Goal: Information Seeking & Learning: Learn about a topic

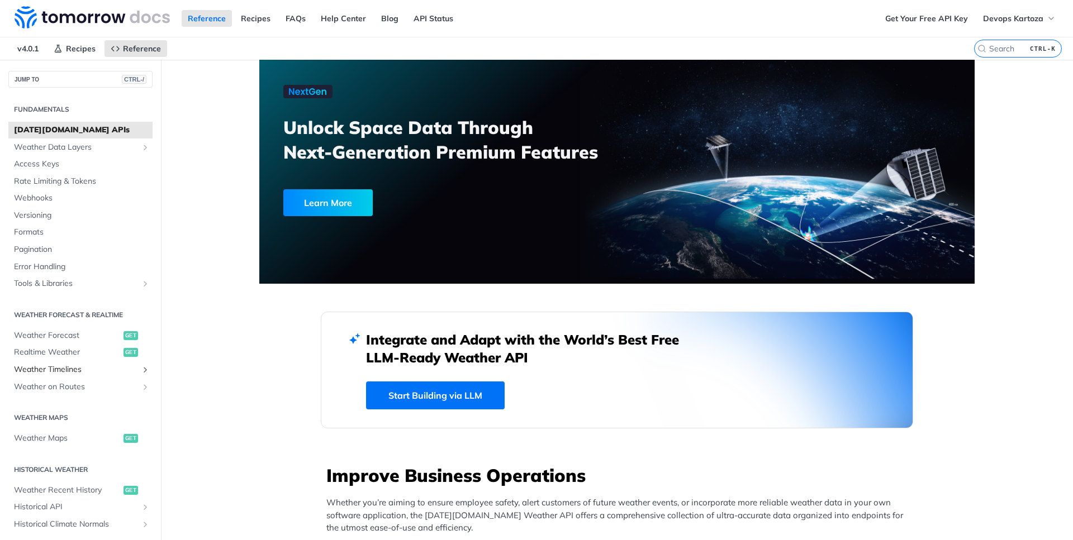
click at [103, 368] on span "Weather Timelines" at bounding box center [76, 369] width 124 height 11
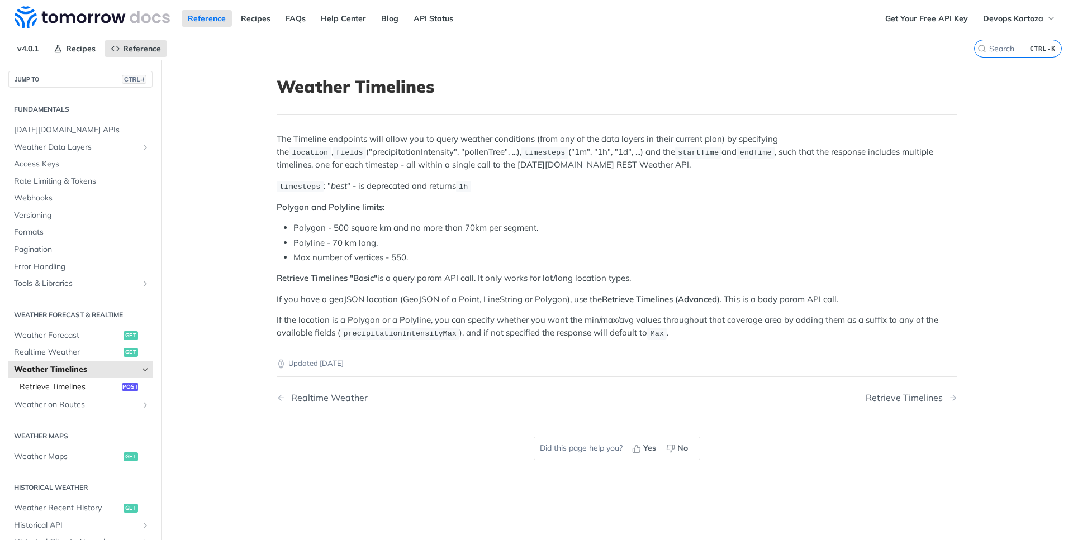
click at [111, 384] on span "Retrieve Timelines" at bounding box center [70, 387] width 100 height 11
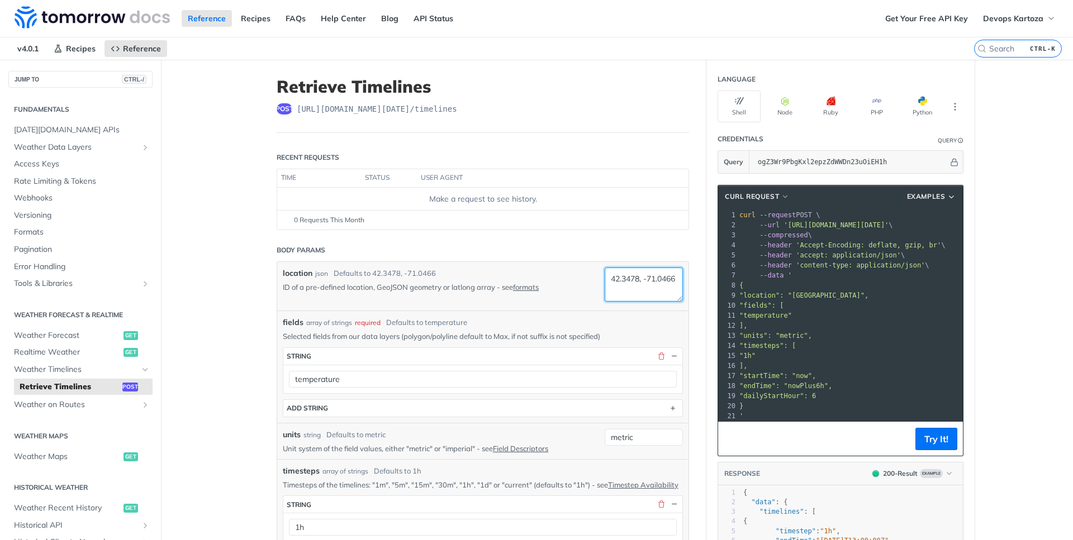
click at [643, 293] on textarea "42.3478, -71.0466" at bounding box center [643, 285] width 78 height 34
paste textarea "0.5878374"
paste textarea "35.8560798"
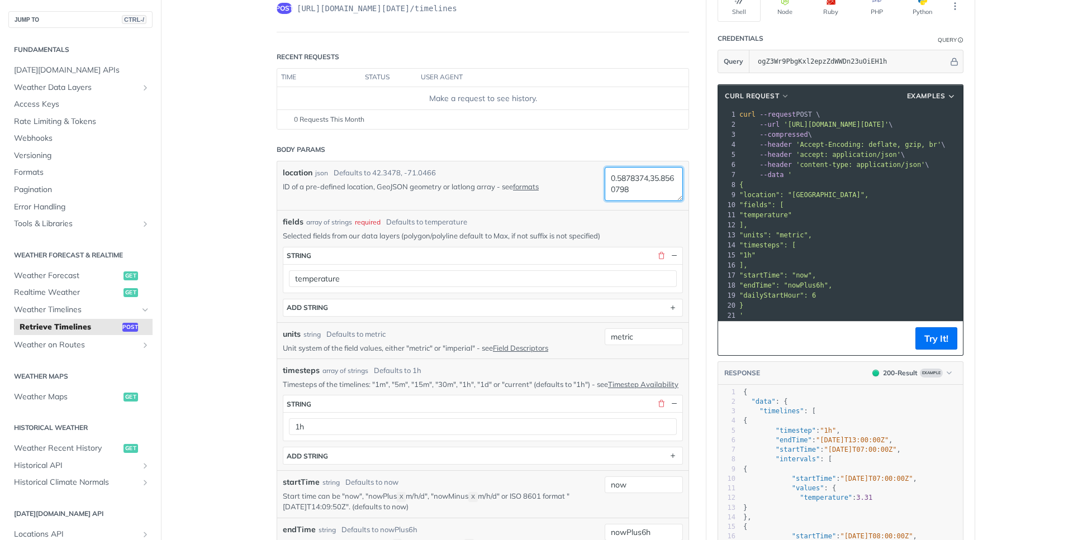
type textarea "0.5878374,35.8560798"
click at [567, 427] on div "1h" at bounding box center [482, 426] width 399 height 28
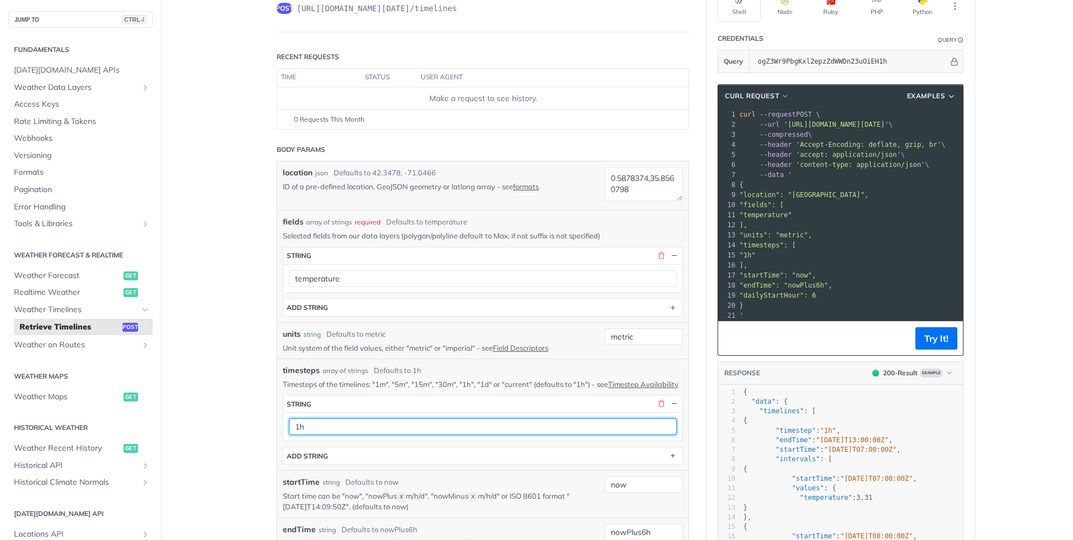
click at [570, 435] on input "1h" at bounding box center [483, 426] width 388 height 17
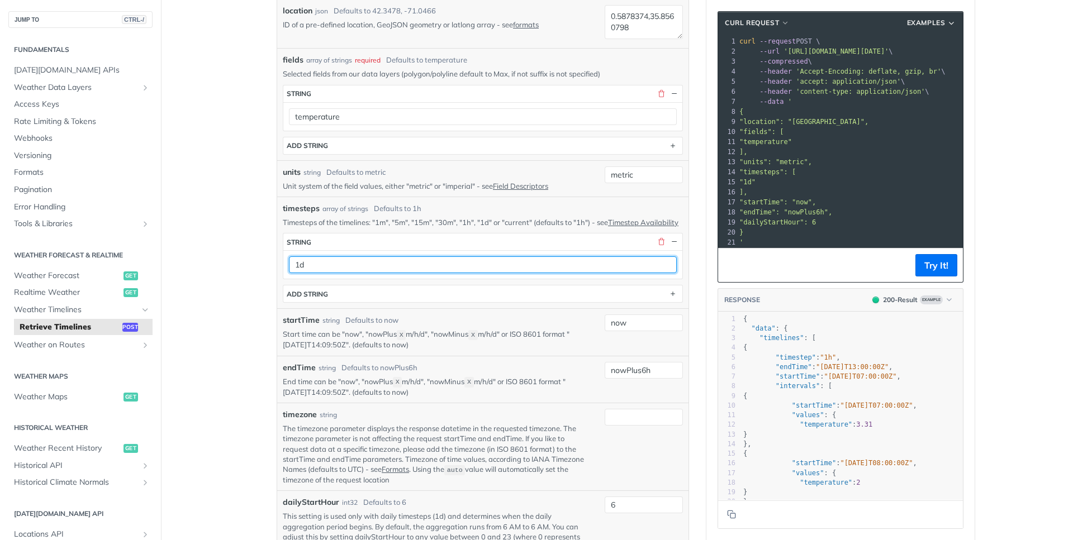
scroll to position [302, 0]
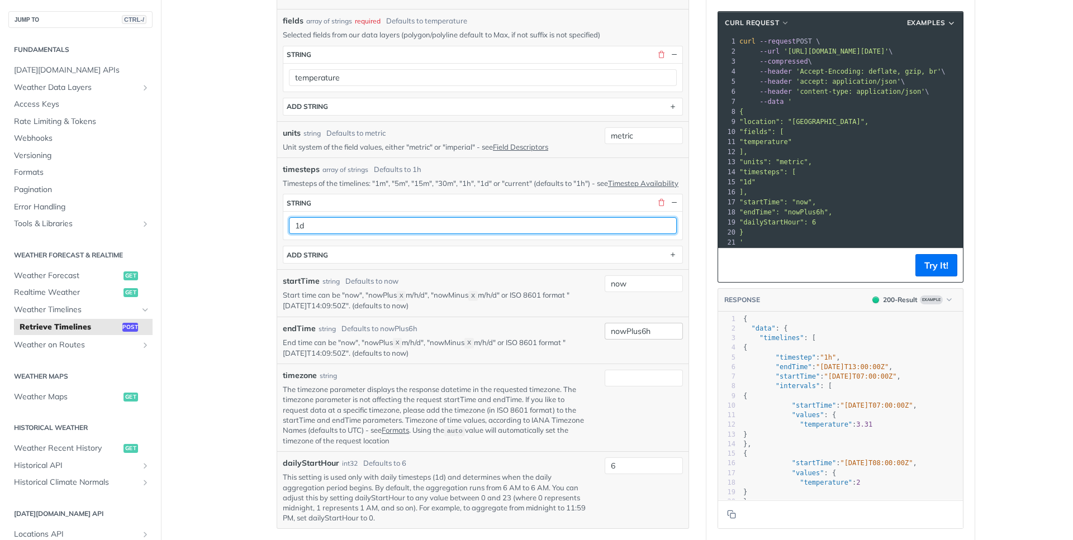
type input "1d"
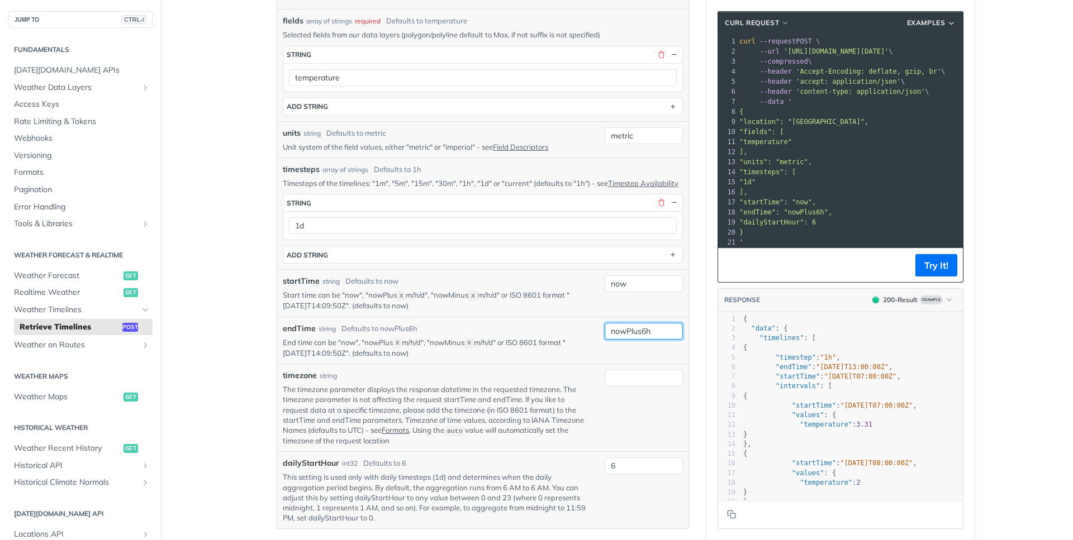
click at [651, 340] on input "nowPlus6h" at bounding box center [643, 331] width 78 height 17
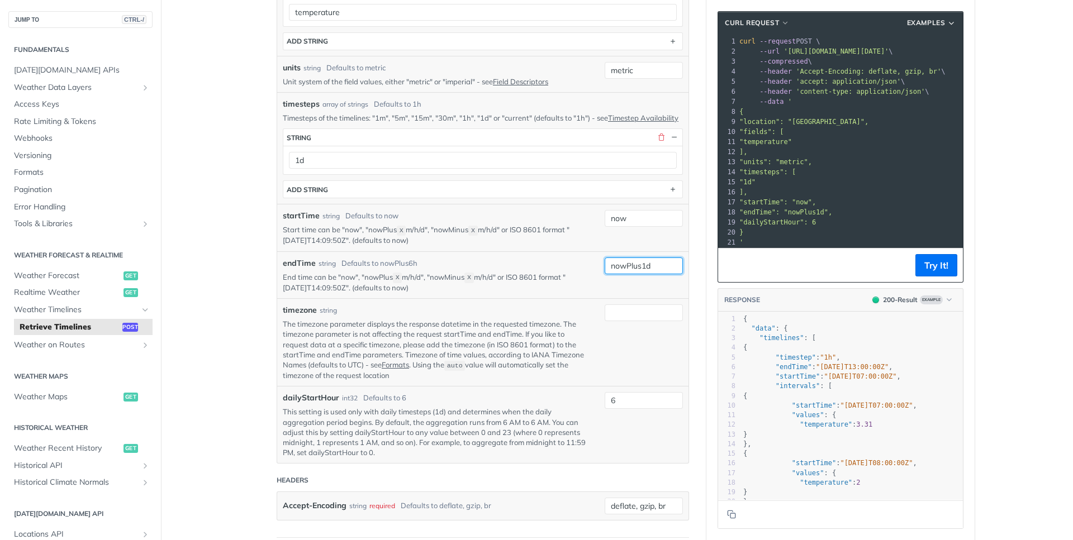
scroll to position [402, 0]
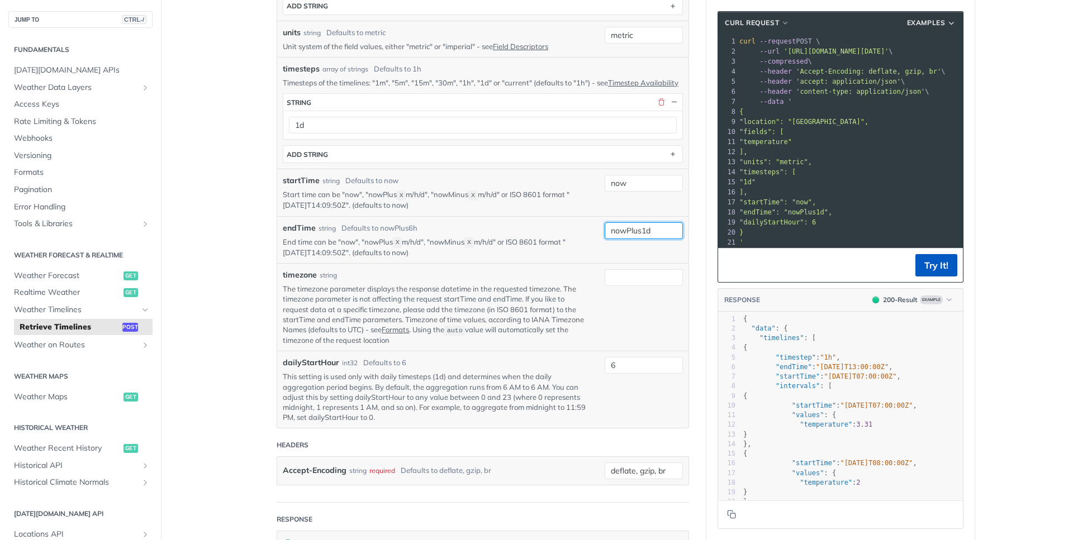
type input "nowPlus1d"
click at [930, 265] on button "Try It!" at bounding box center [936, 265] width 42 height 22
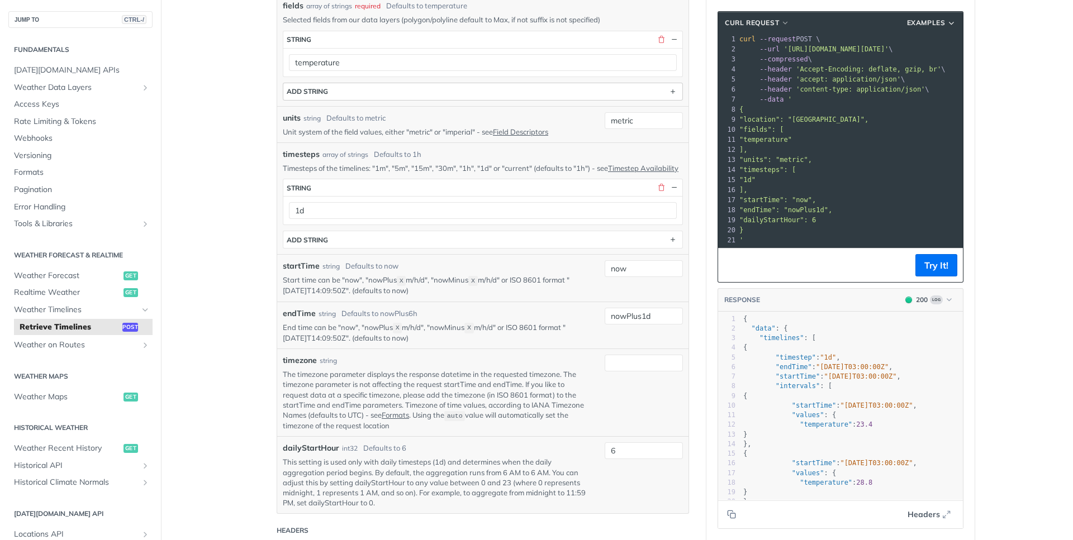
scroll to position [203, 0]
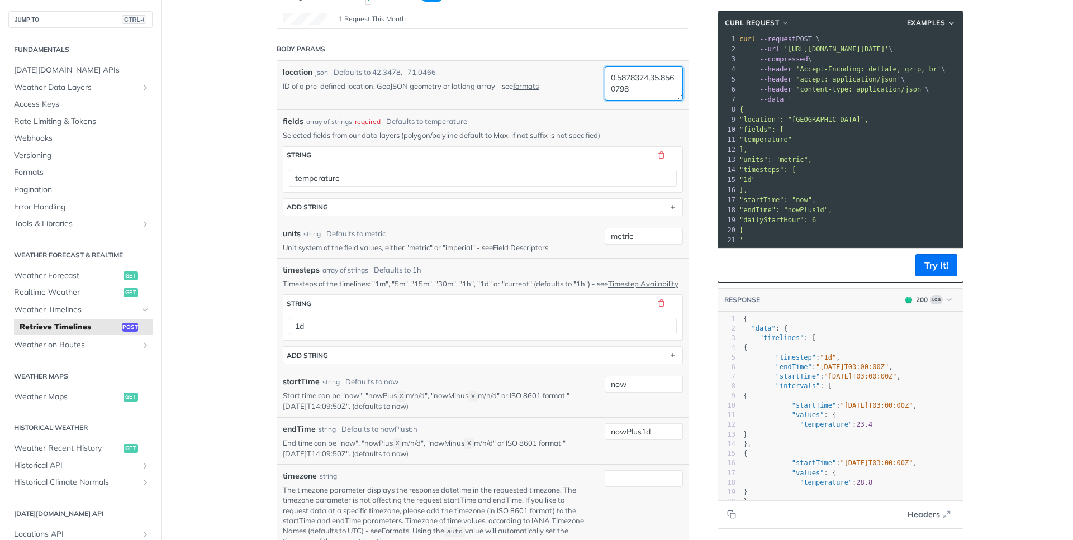
click at [636, 84] on textarea "0.5878374,35.8560798" at bounding box center [643, 83] width 78 height 34
paste textarea "4.3771"
paste textarea "6.086375"
type textarea "4.3771,6.086375"
click at [927, 258] on button "Try It!" at bounding box center [936, 265] width 42 height 22
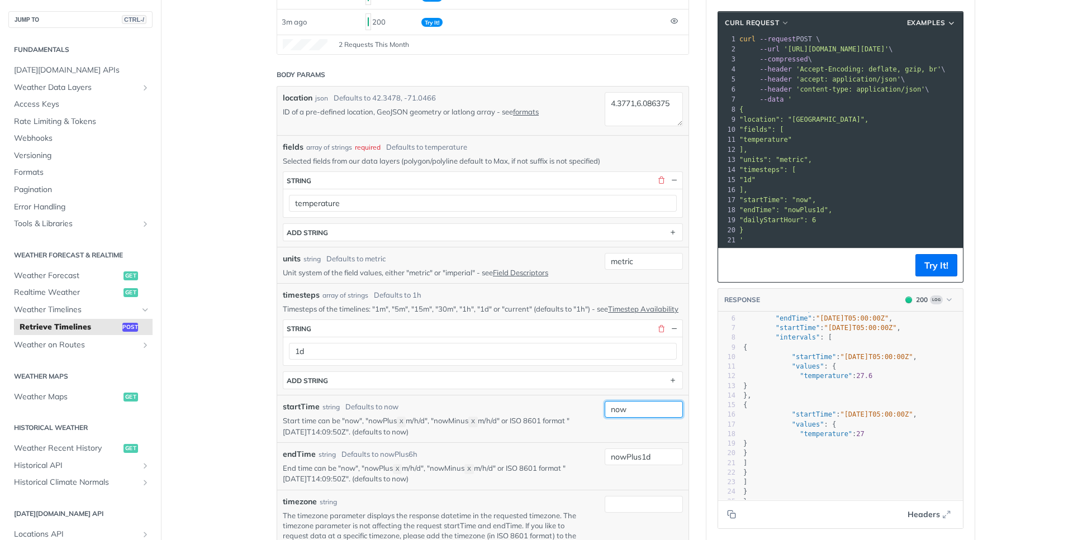
click at [633, 418] on input "now" at bounding box center [643, 409] width 78 height 17
type input "nowMinus2d"
click at [930, 266] on button "Try It!" at bounding box center [936, 265] width 42 height 22
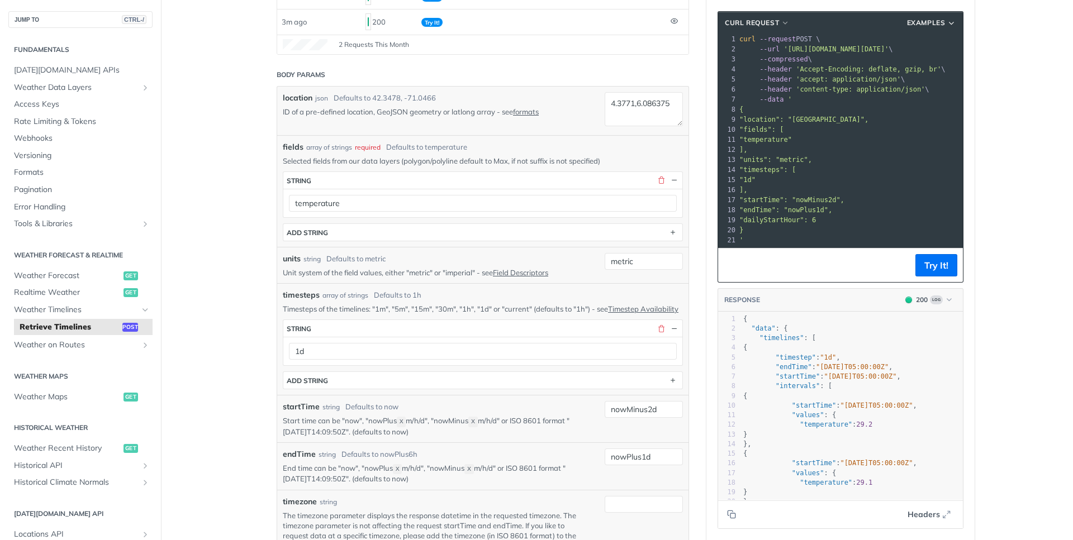
scroll to position [173, 0]
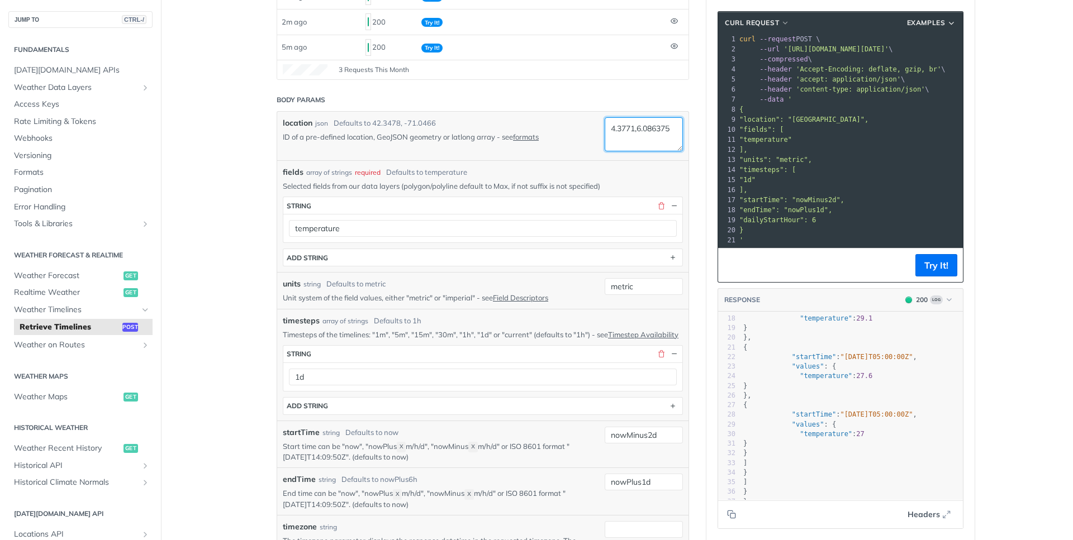
click at [644, 138] on textarea "4.3771,6.086375" at bounding box center [643, 134] width 78 height 34
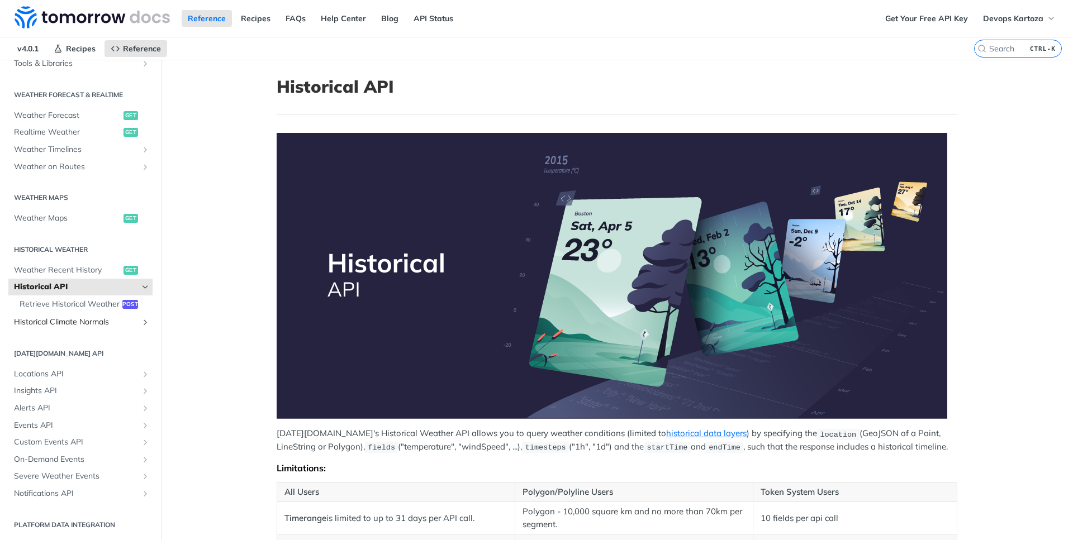
scroll to position [231, 0]
click at [70, 299] on span "Retrieve Historical Weather" at bounding box center [70, 304] width 100 height 11
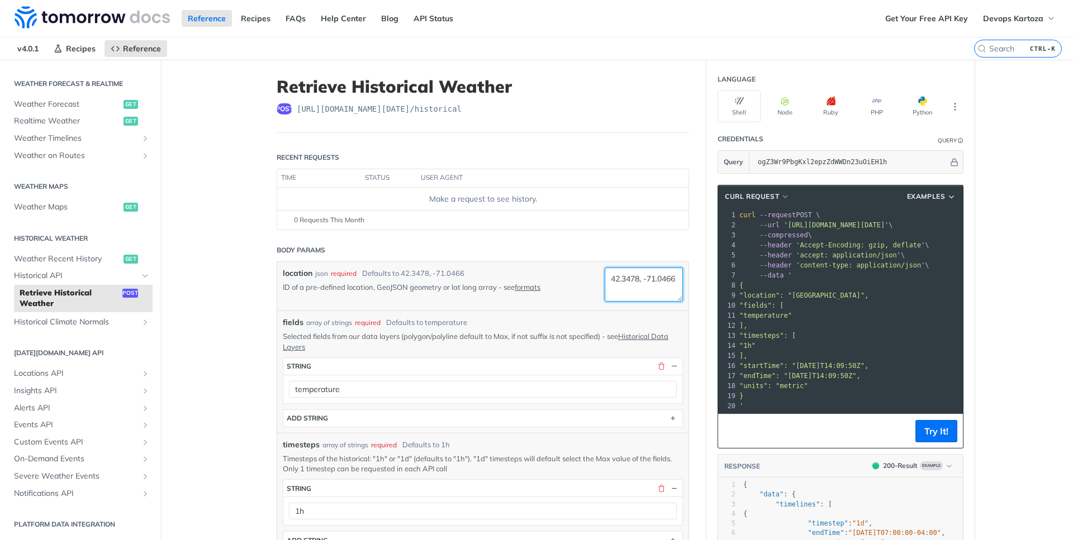
click at [626, 277] on textarea "42.3478, -71.0466" at bounding box center [643, 285] width 78 height 34
paste textarea ".3771,6.086375"
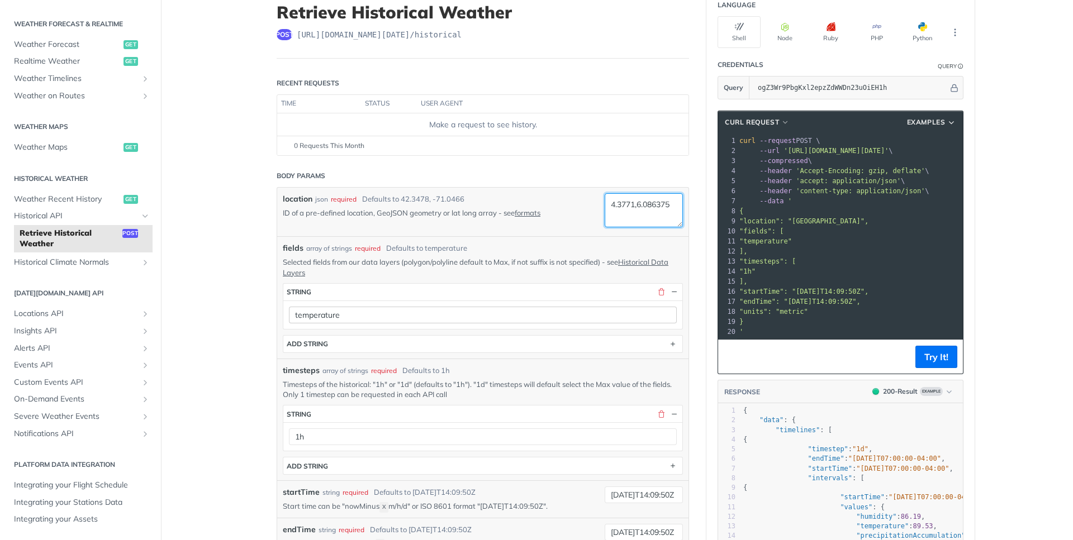
scroll to position [101, 0]
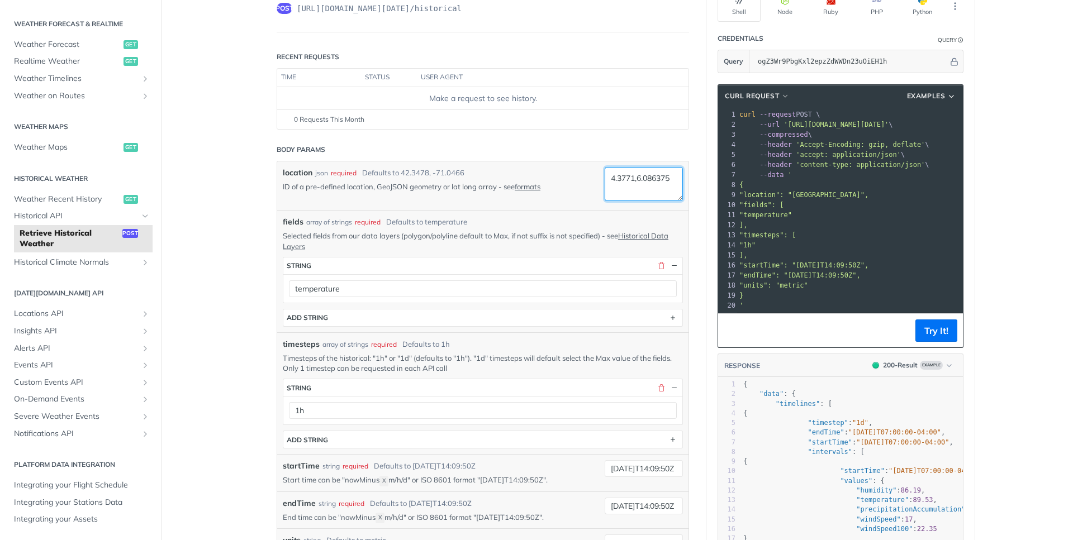
type textarea "4.3771,6.086375"
click at [460, 420] on div "1h" at bounding box center [482, 410] width 399 height 28
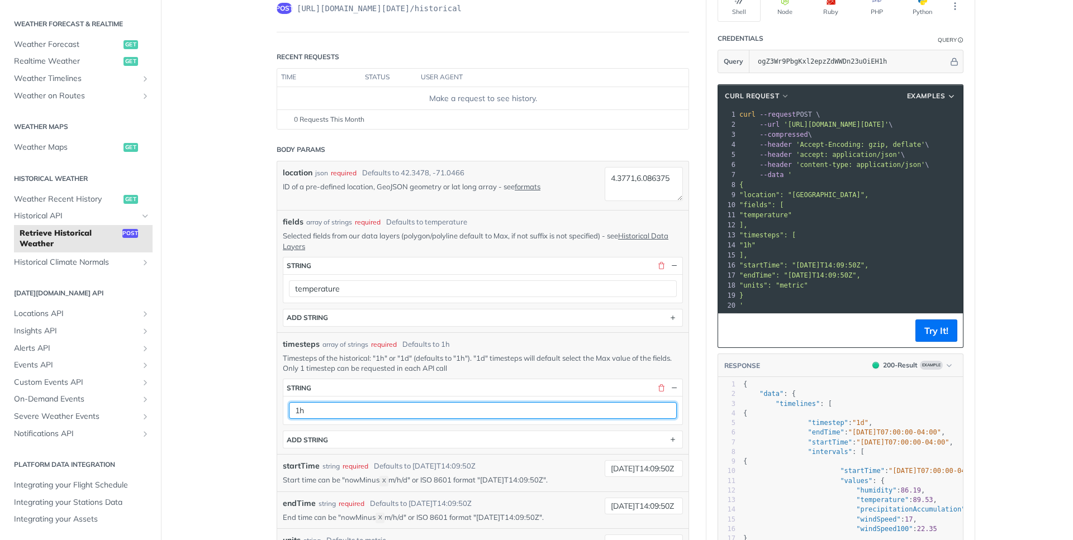
click at [463, 416] on input "1h" at bounding box center [483, 410] width 388 height 17
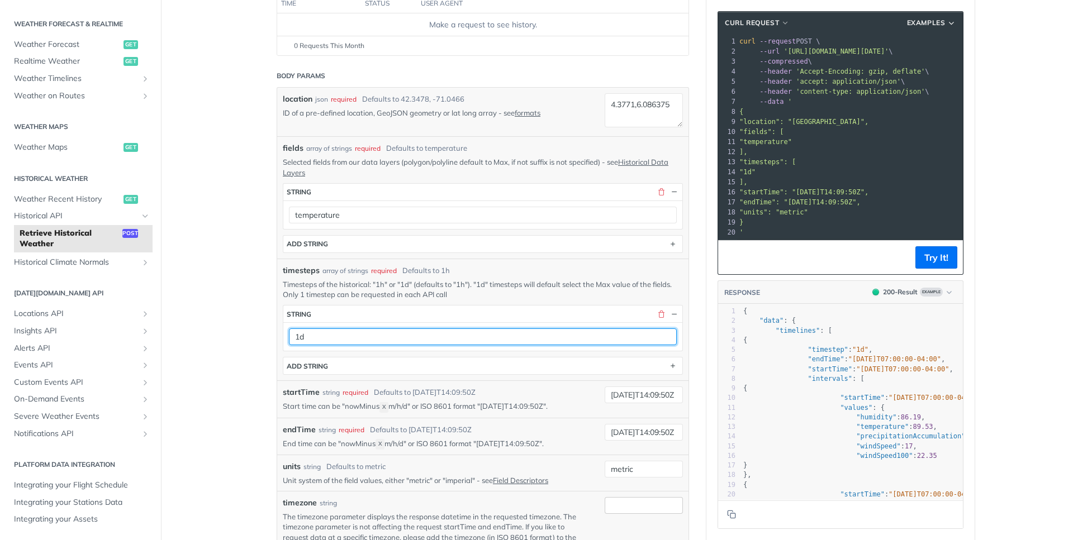
scroll to position [201, 0]
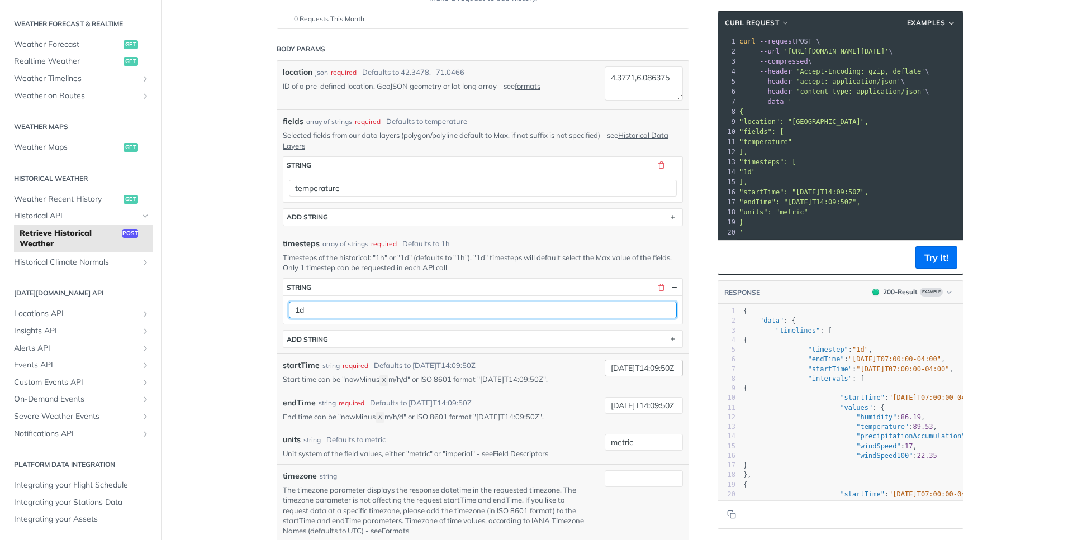
type input "1d"
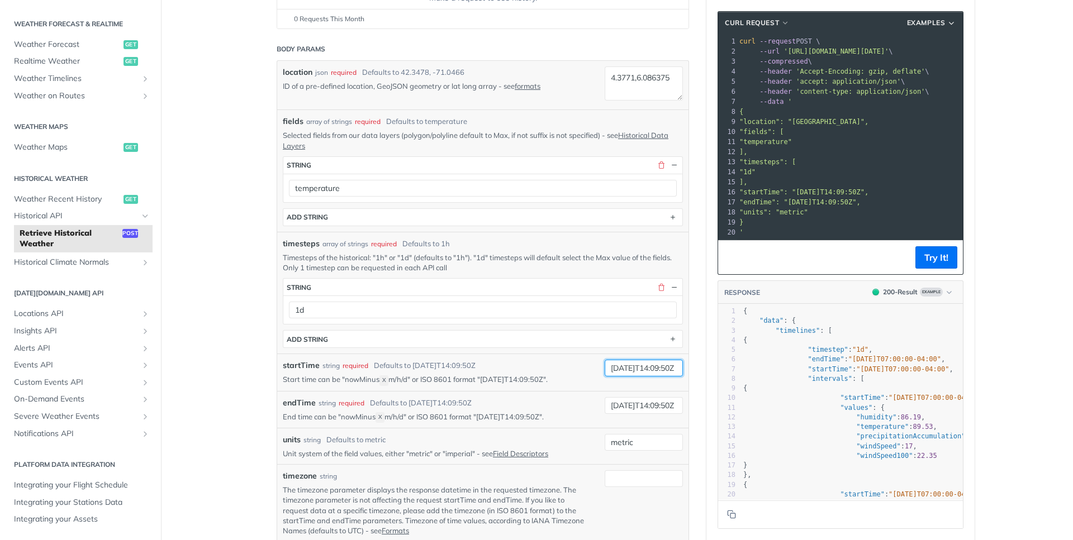
click at [623, 367] on input "2019-03-20T14:09:50Z" at bounding box center [643, 368] width 78 height 17
type input "2025-08-01T00:00:00Z"
click at [640, 409] on input "2019-03-28T14:09:50Z" at bounding box center [643, 405] width 78 height 17
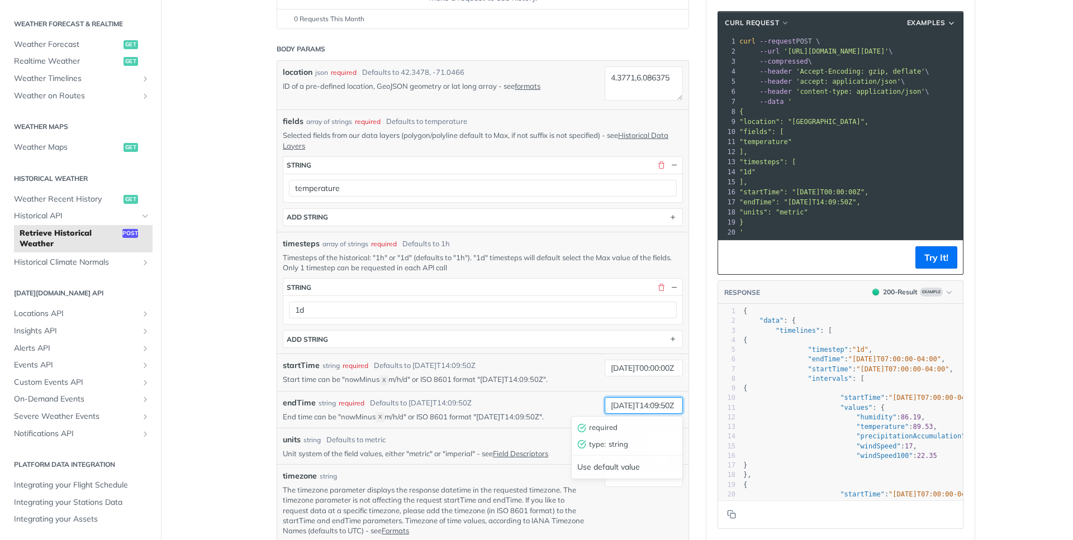
paste input "25-08-01T00:00:0"
click at [615, 408] on input "2025-08-01T00:00:00Z" at bounding box center [643, 405] width 78 height 17
click at [631, 406] on input "2025-08-01T00:00:00Z" at bounding box center [643, 405] width 78 height 17
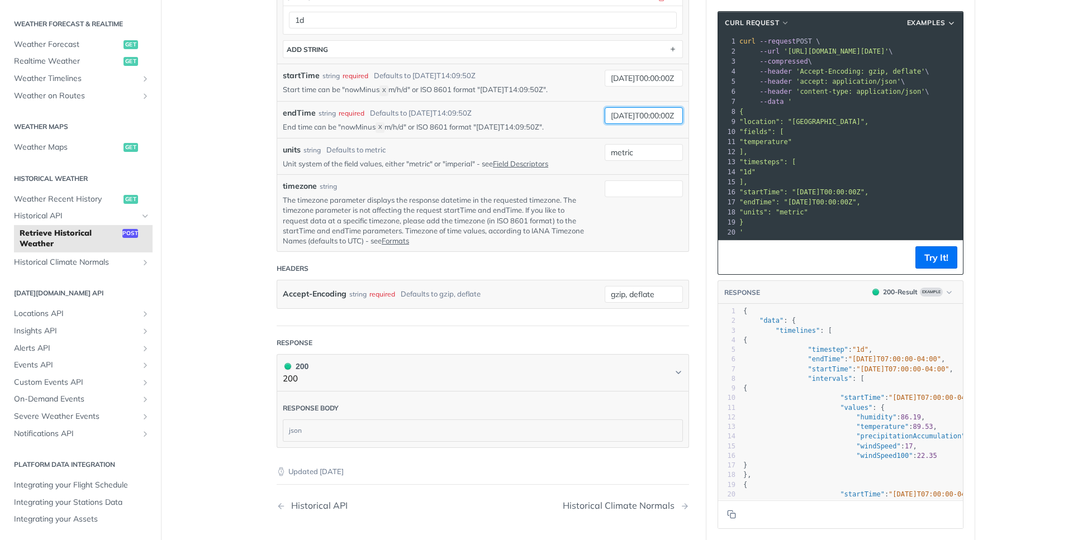
scroll to position [503, 0]
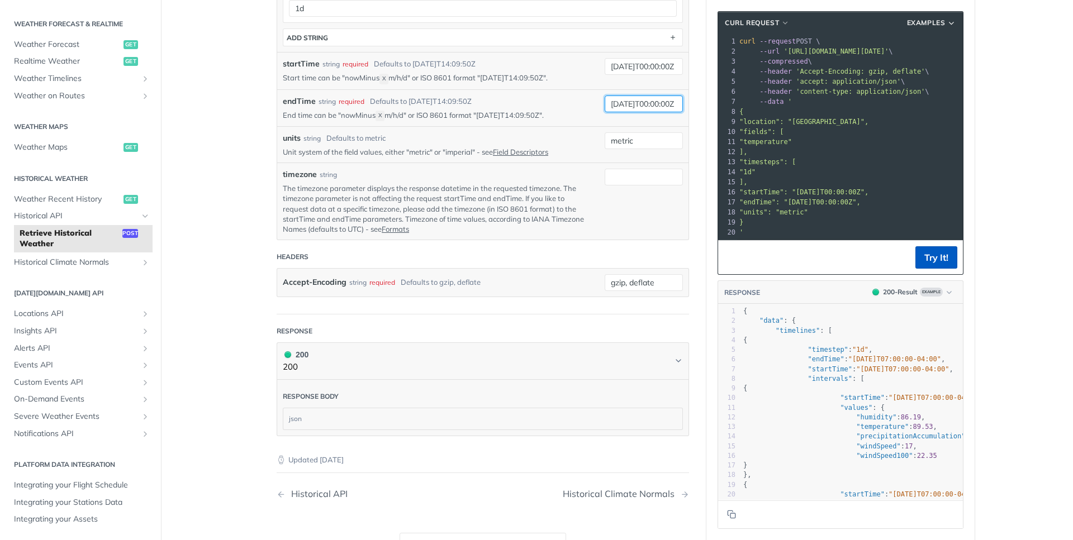
type input "2025-08-30T00:00:00Z"
click at [945, 258] on button "Try It!" at bounding box center [936, 257] width 42 height 22
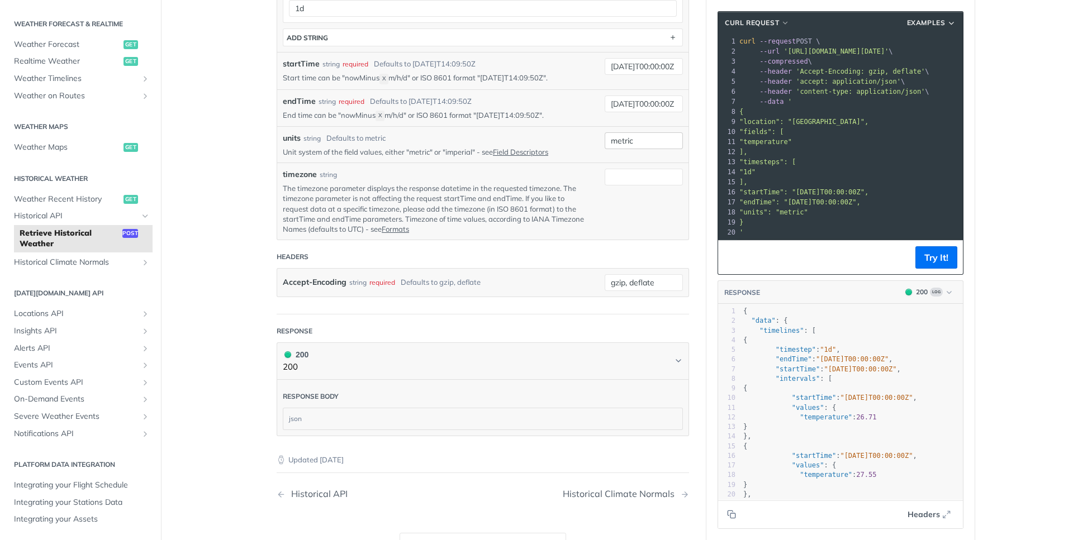
scroll to position [203, 0]
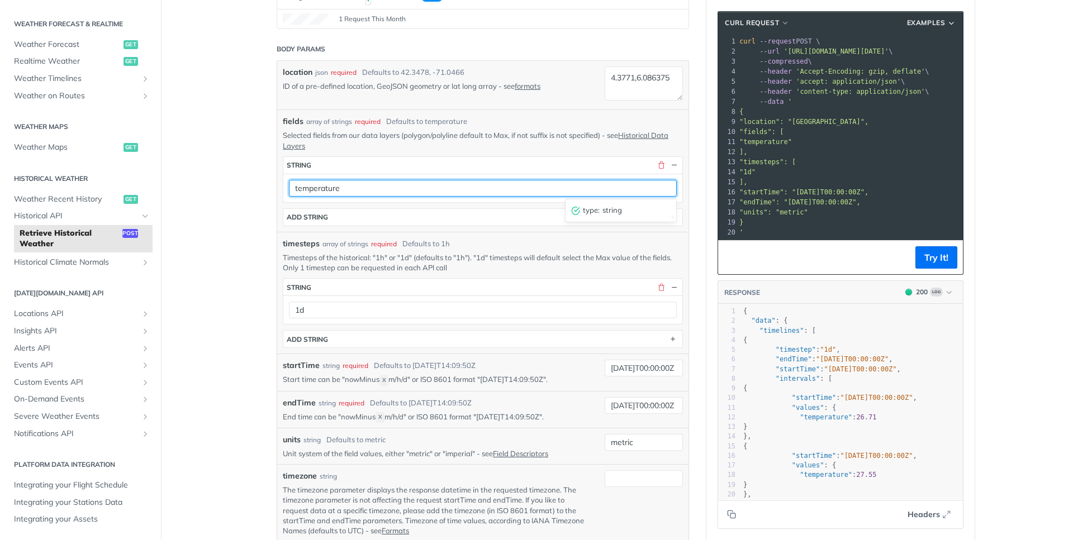
click at [311, 187] on input "temperature" at bounding box center [483, 188] width 388 height 17
paste input "Max"
type input "temperatureMax"
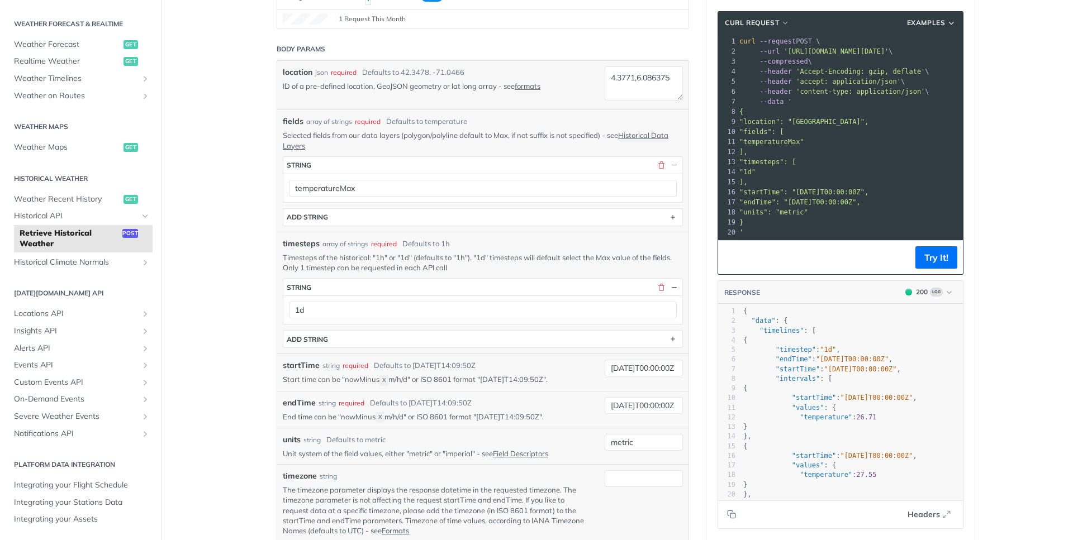
click at [233, 208] on main "JUMP TO CTRL-/ Fundamentals Tomorrow.io APIs Weather Data Layers Core Probabili…" at bounding box center [536, 376] width 1073 height 1041
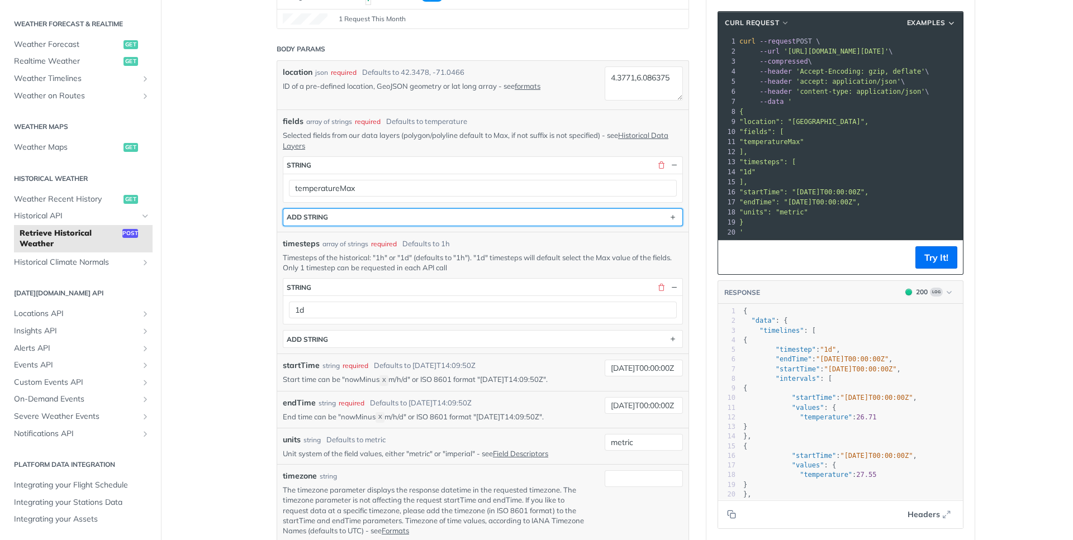
click at [303, 223] on button "ADD string" at bounding box center [482, 217] width 399 height 17
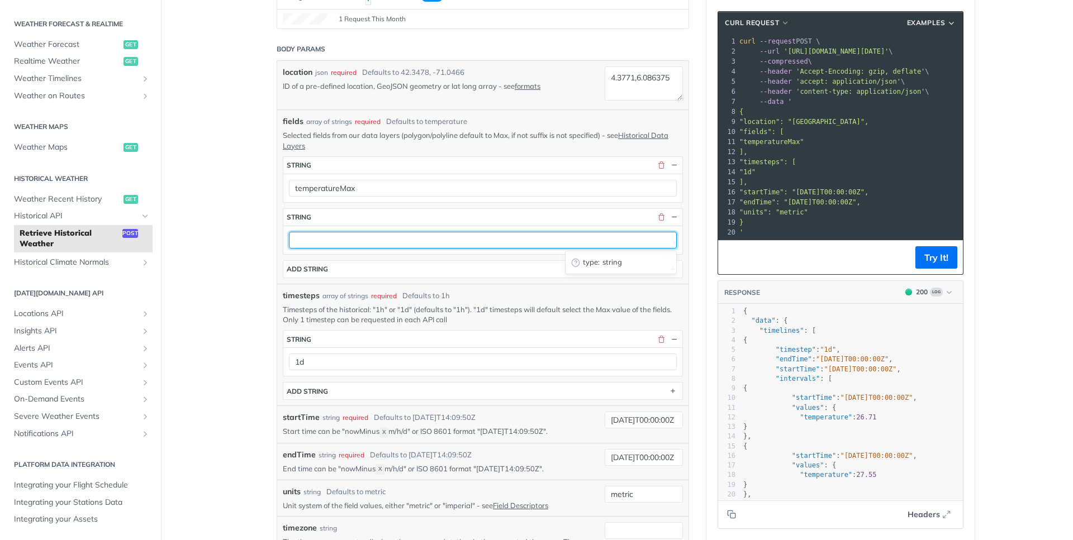
click at [354, 244] on input "text" at bounding box center [483, 240] width 388 height 17
paste input "temperatureMin"
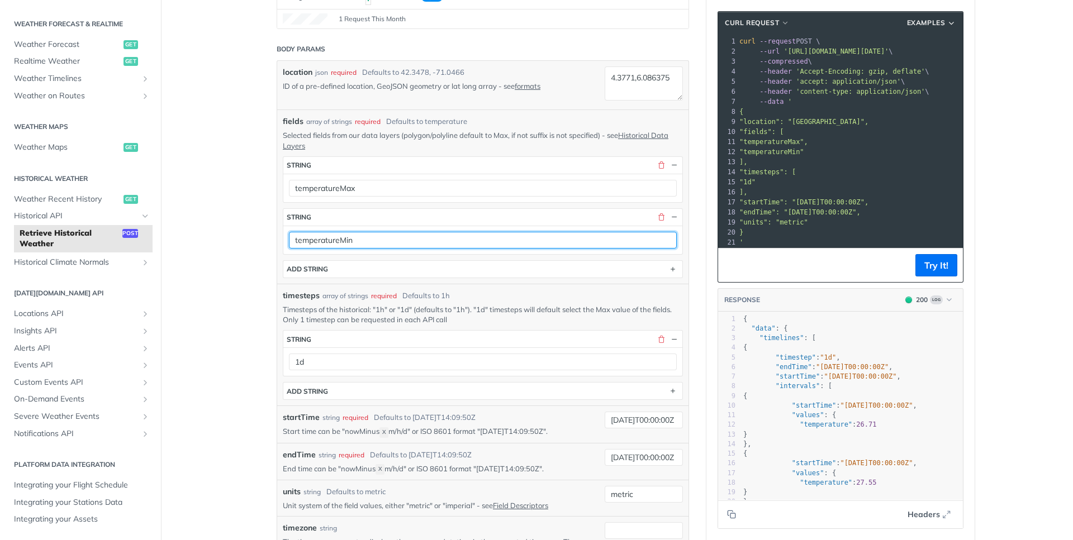
type input "temperatureMin"
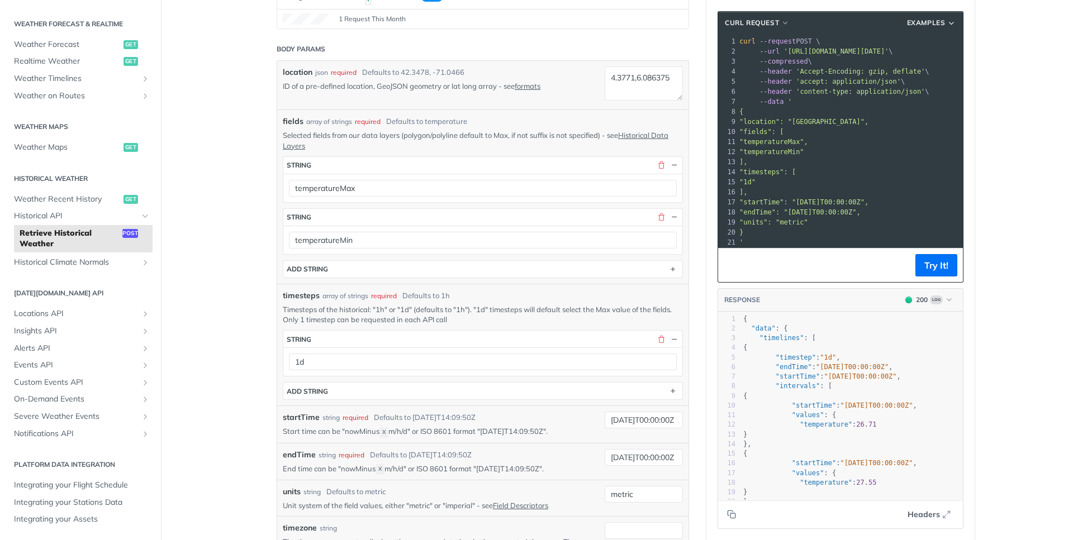
click at [346, 260] on section "ADD string" at bounding box center [483, 269] width 400 height 18
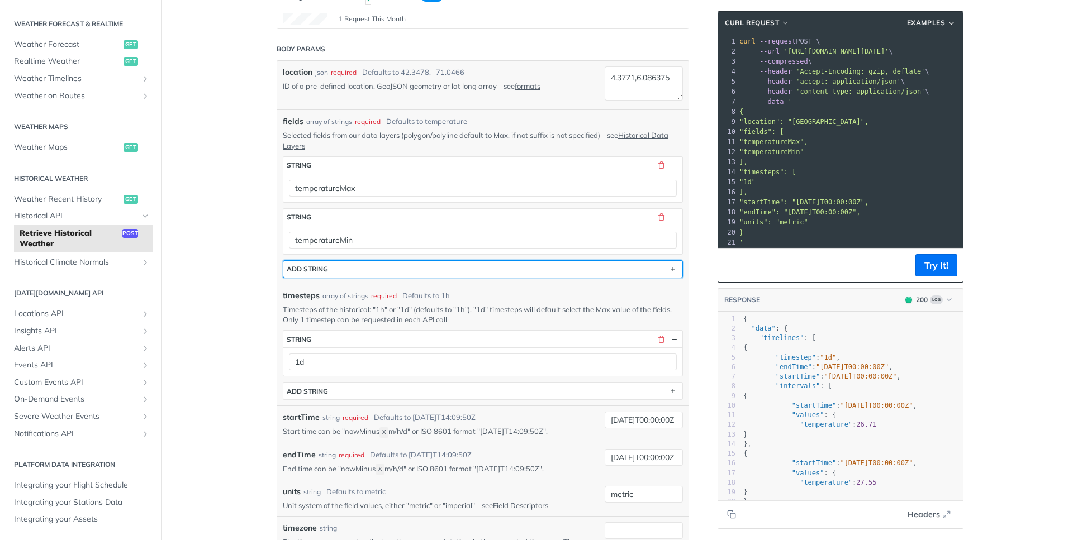
click at [345, 266] on button "ADD string" at bounding box center [482, 269] width 399 height 17
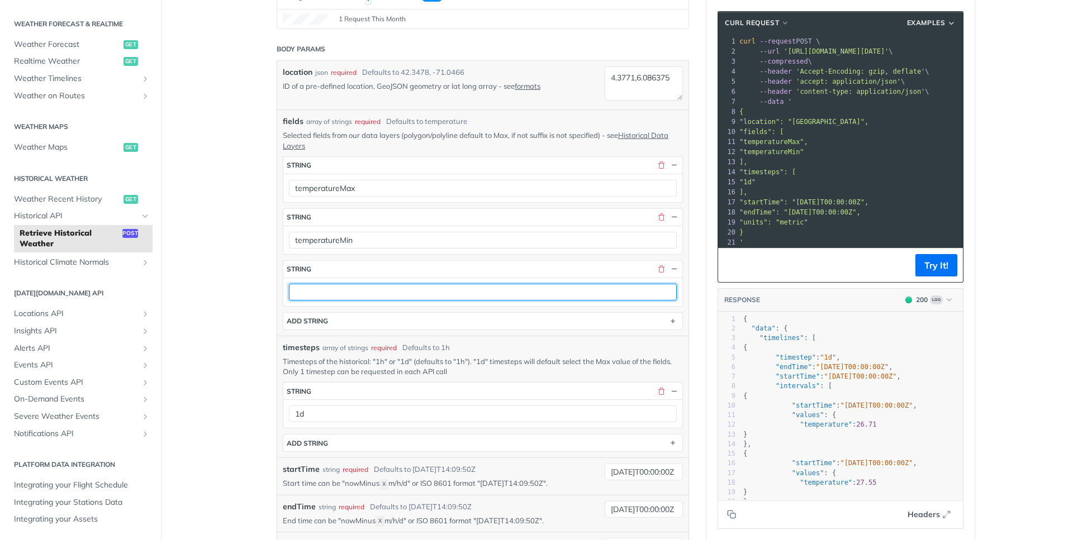
click at [402, 289] on input "text" at bounding box center [483, 292] width 388 height 17
paste input "windDirection"
type input "windDirection"
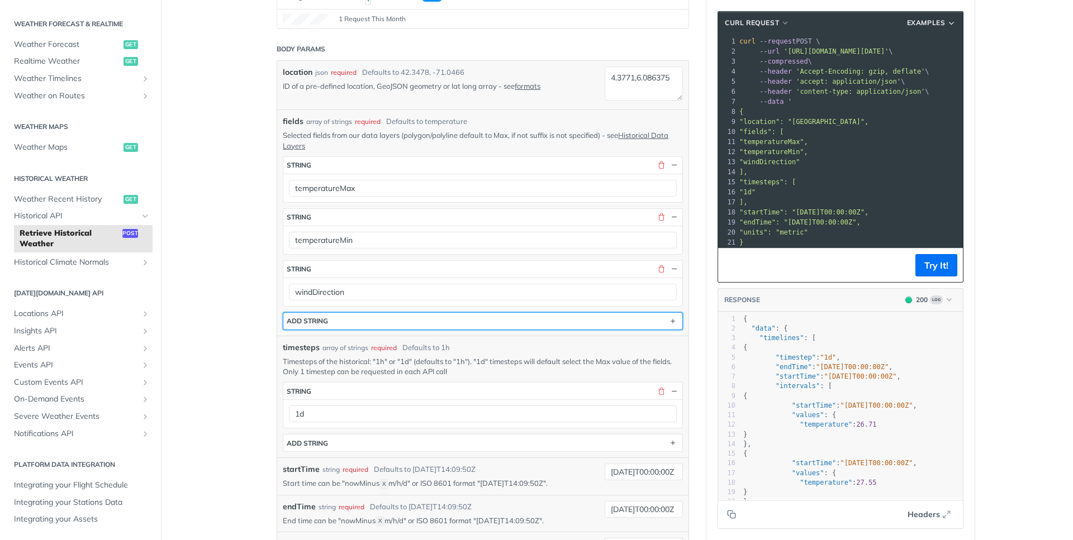
click at [377, 325] on button "ADD string" at bounding box center [482, 321] width 399 height 17
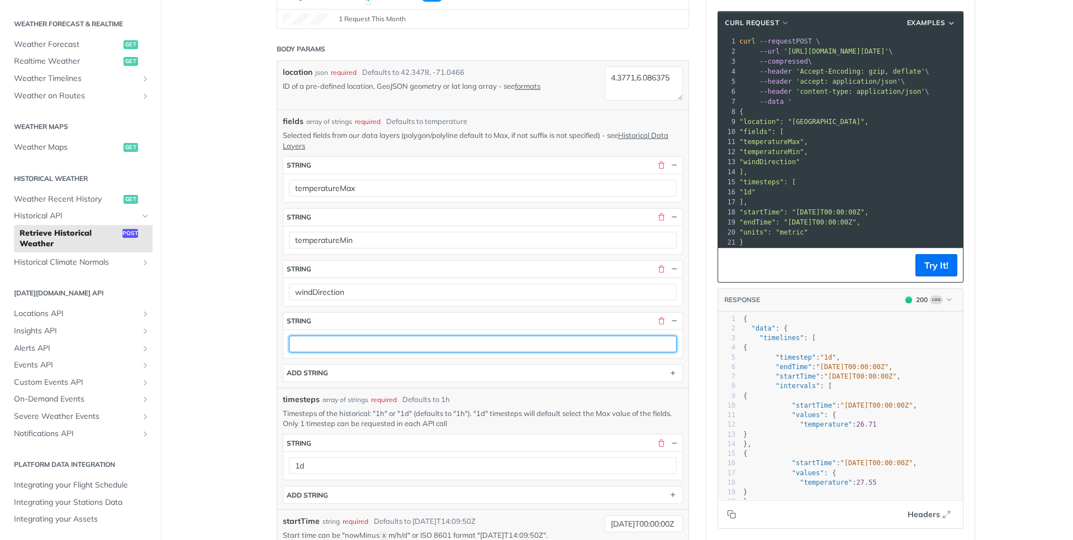
click at [384, 347] on input "text" at bounding box center [483, 344] width 388 height 17
paste input "solarGHISum"
type input "solarGHISum"
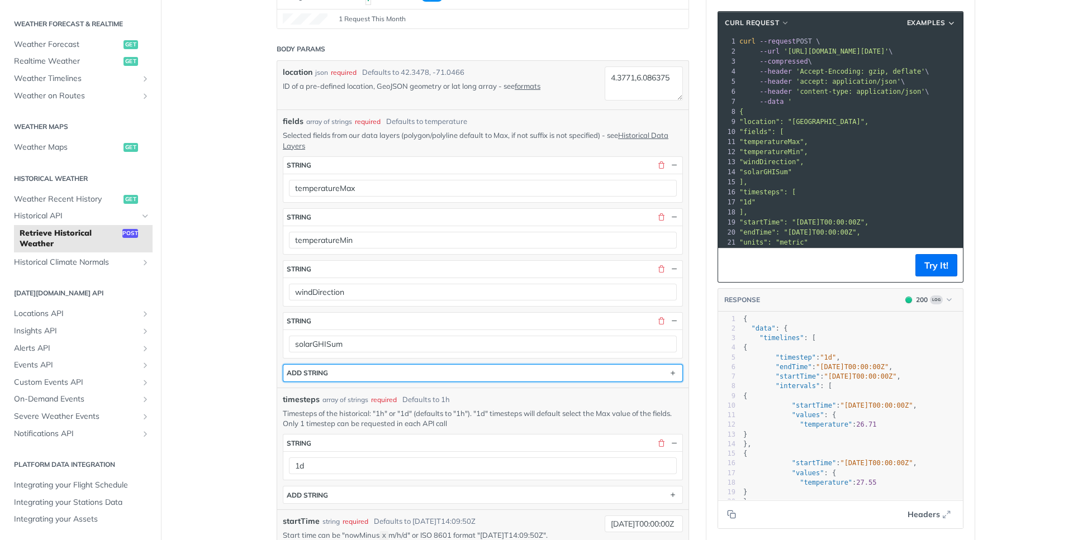
click at [380, 370] on button "ADD string" at bounding box center [482, 373] width 399 height 17
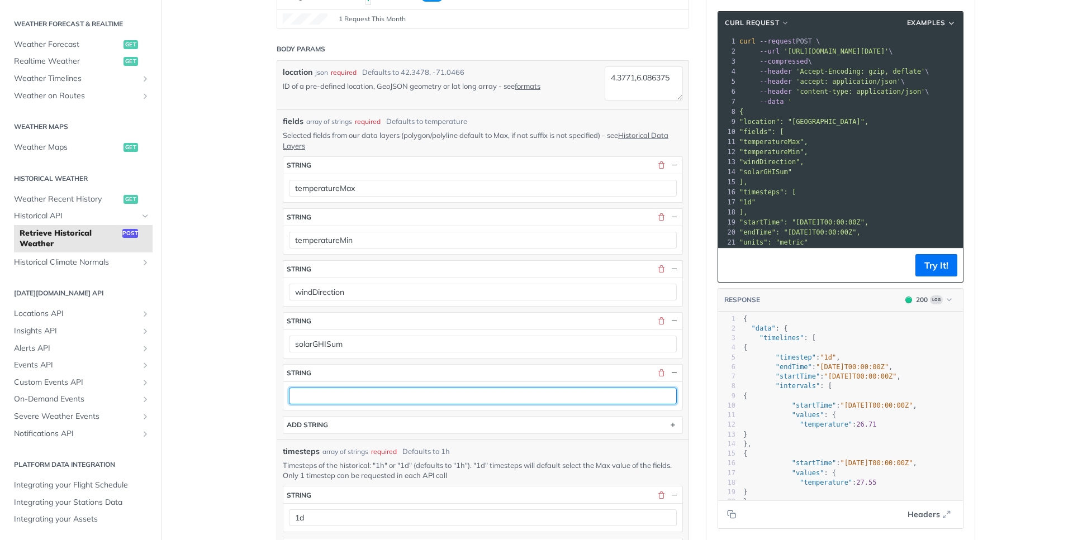
click at [303, 389] on input "text" at bounding box center [483, 396] width 388 height 17
paste input "windSpeedAvg"
type input "windSpeedAvg"
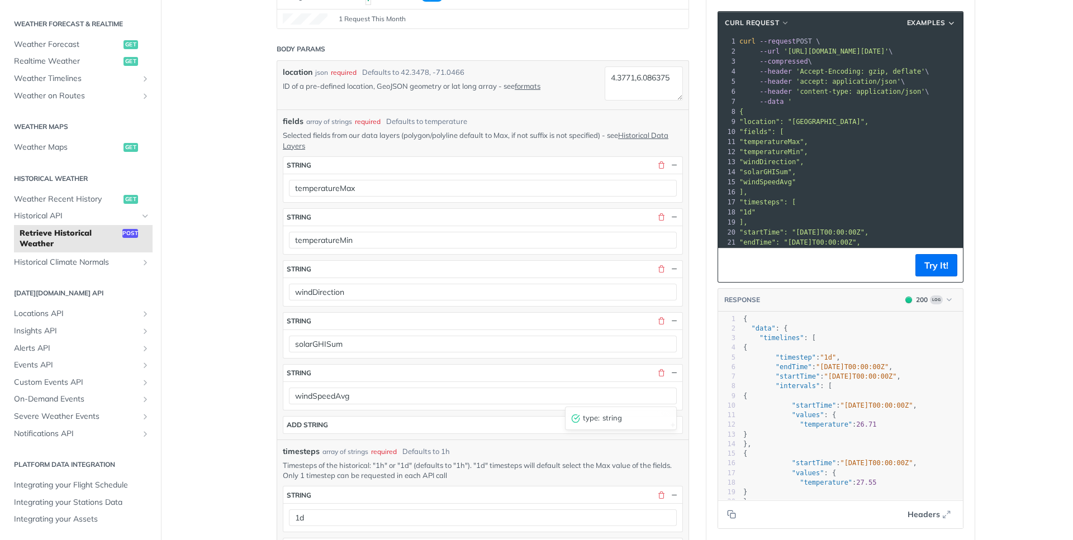
click at [311, 416] on section "ADD string" at bounding box center [483, 425] width 400 height 18
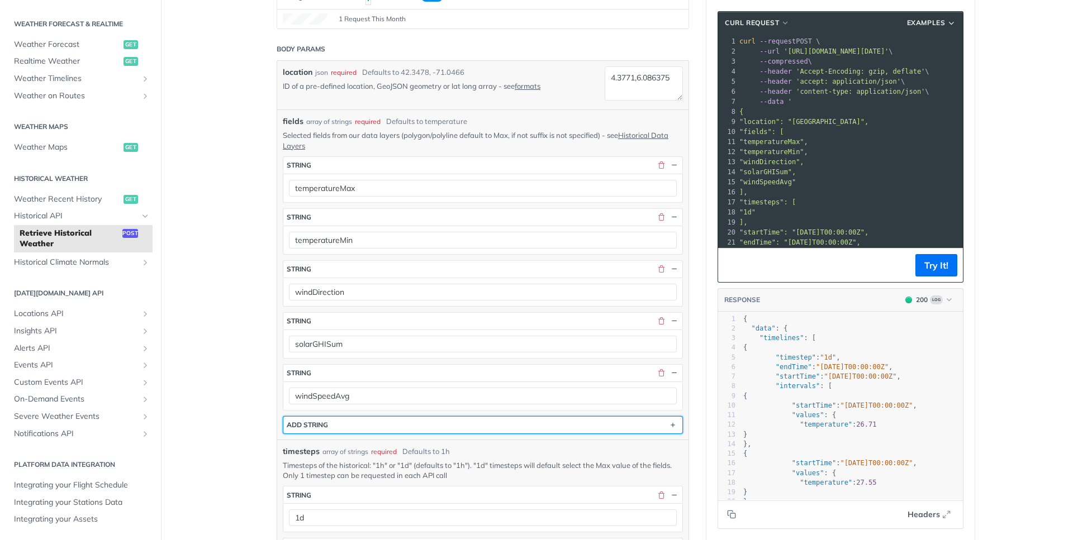
click at [316, 422] on div "ADD string" at bounding box center [307, 425] width 41 height 8
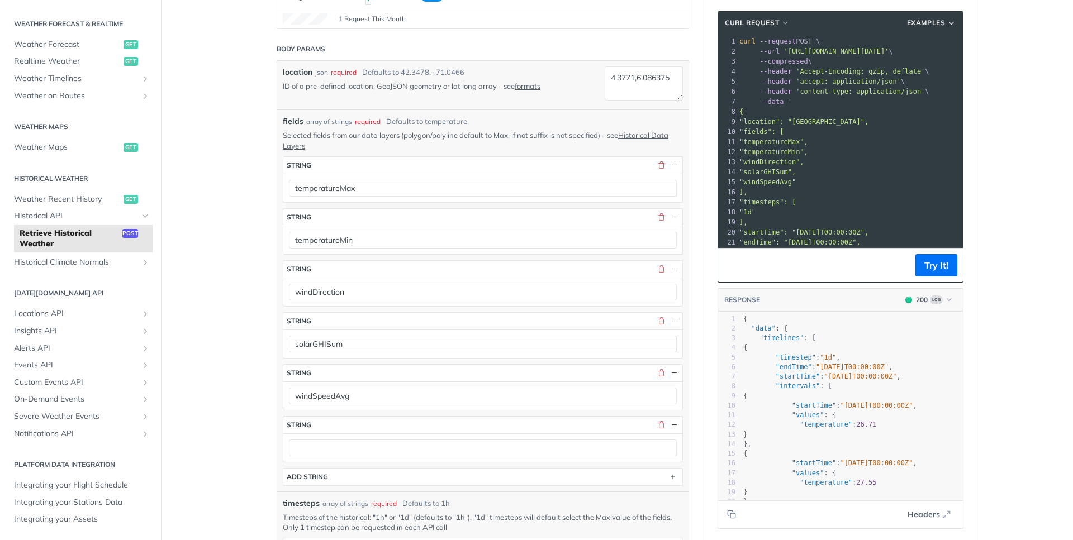
click at [340, 437] on div at bounding box center [482, 448] width 399 height 28
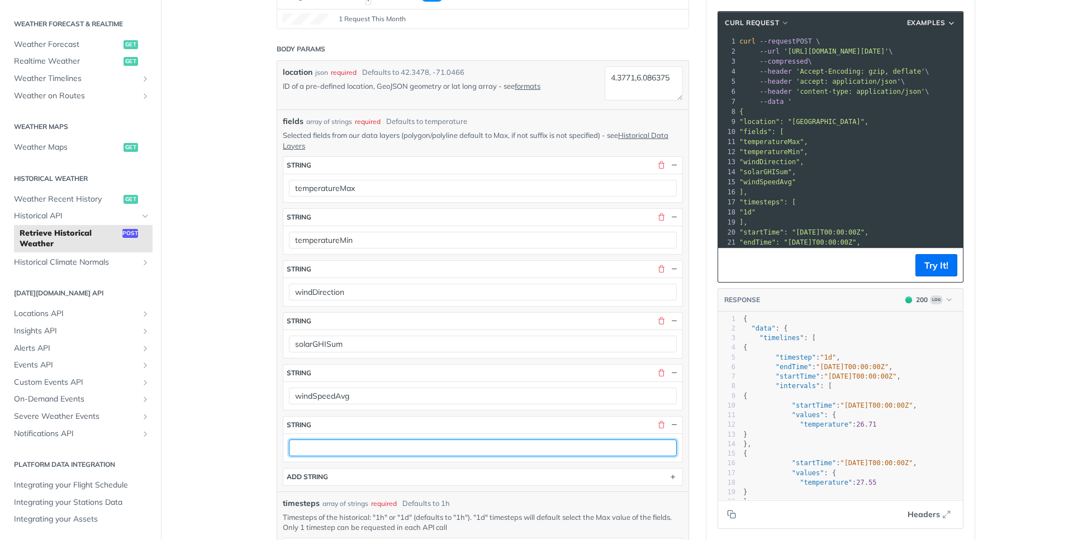
click at [339, 444] on input "text" at bounding box center [483, 448] width 388 height 17
paste input "humidityMin"
type input "humidityMin"
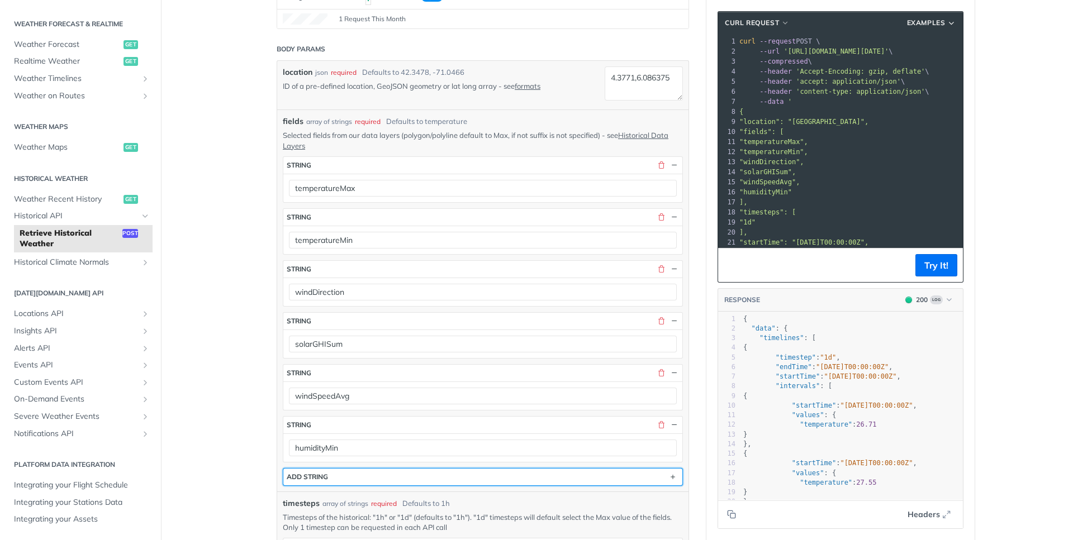
click at [321, 475] on div "ADD string" at bounding box center [307, 477] width 41 height 8
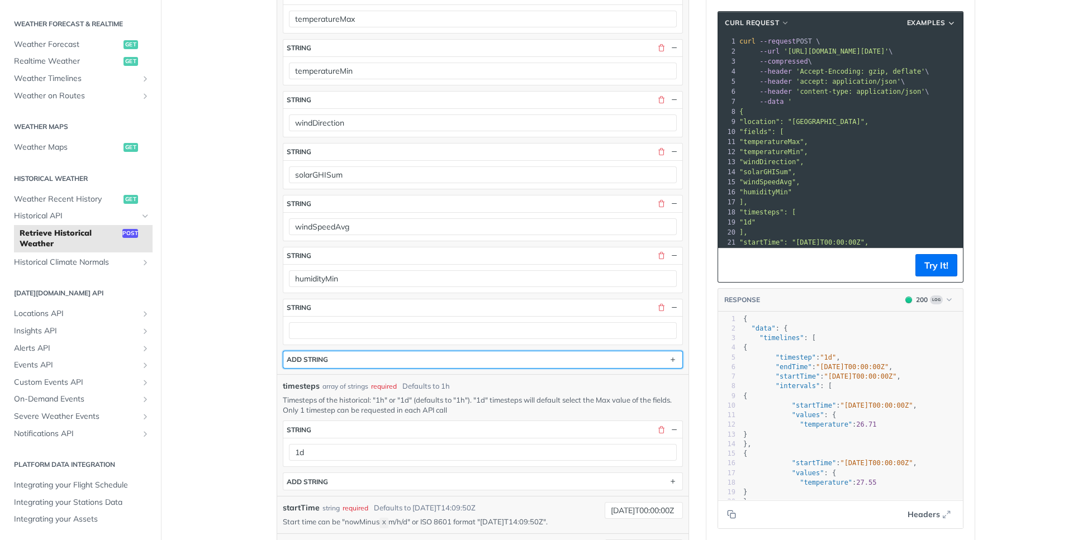
scroll to position [404, 0]
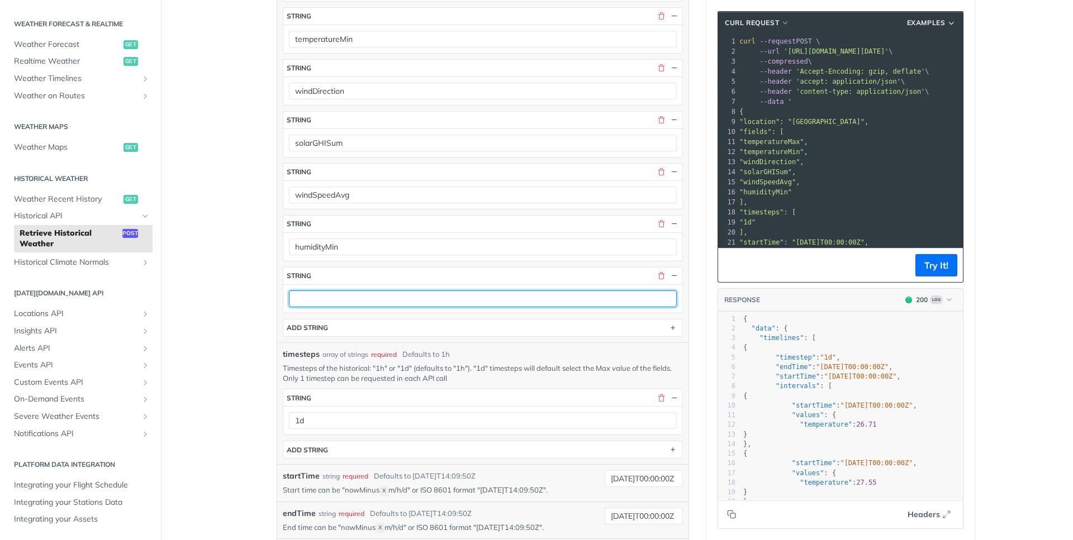
click at [488, 298] on input "text" at bounding box center [483, 298] width 388 height 17
paste input "humidityMax"
type input "humidityMax"
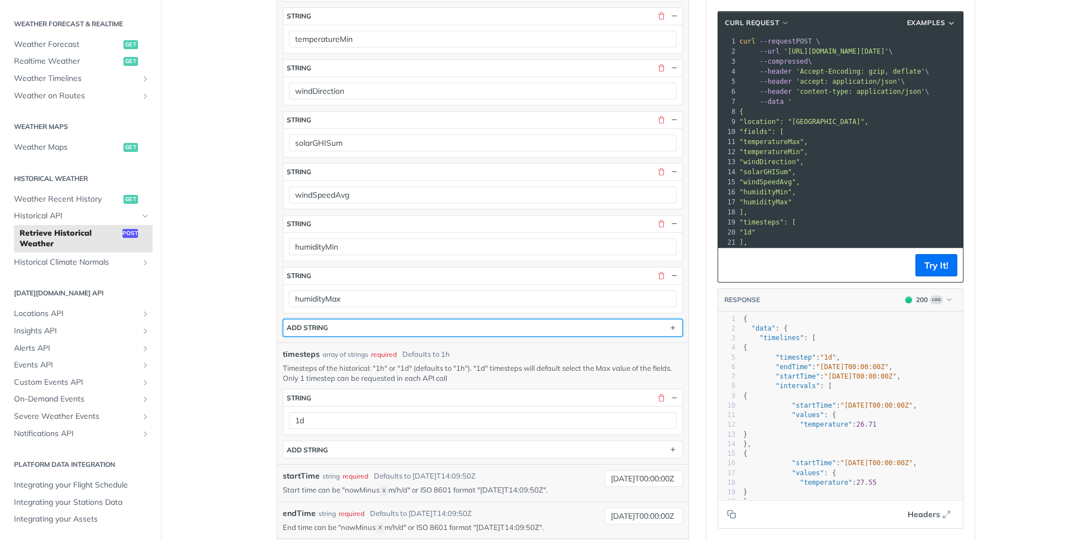
click at [440, 331] on button "ADD string" at bounding box center [482, 328] width 399 height 17
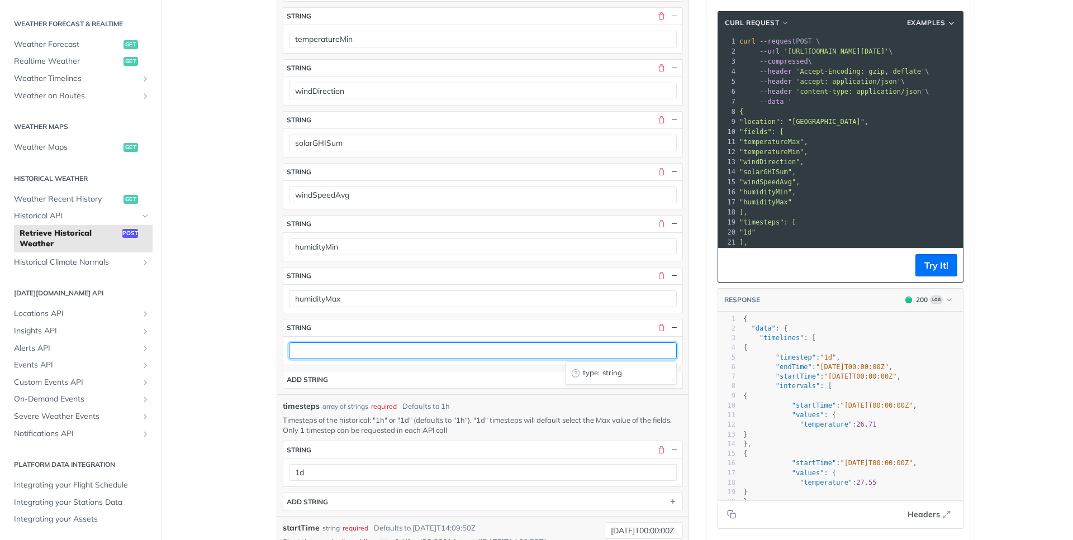
click at [401, 346] on input "text" at bounding box center [483, 350] width 388 height 17
paste input "precipitationProbability"
type input "precipitationProbability"
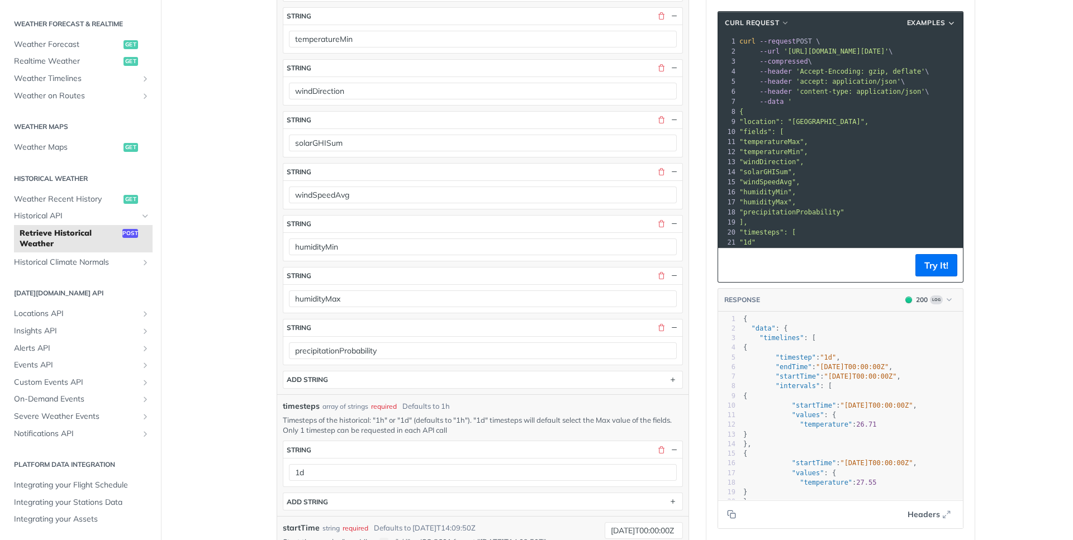
click at [383, 370] on div "fields * string temperatureMax string temperatureMin string windDirection strin…" at bounding box center [483, 172] width 400 height 434
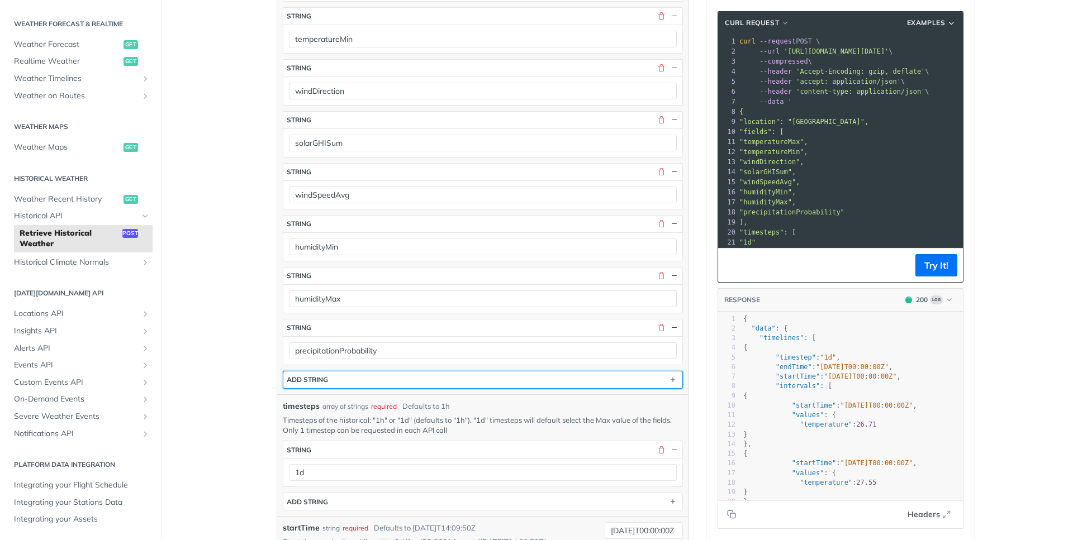
click at [396, 378] on button "ADD string" at bounding box center [482, 379] width 399 height 17
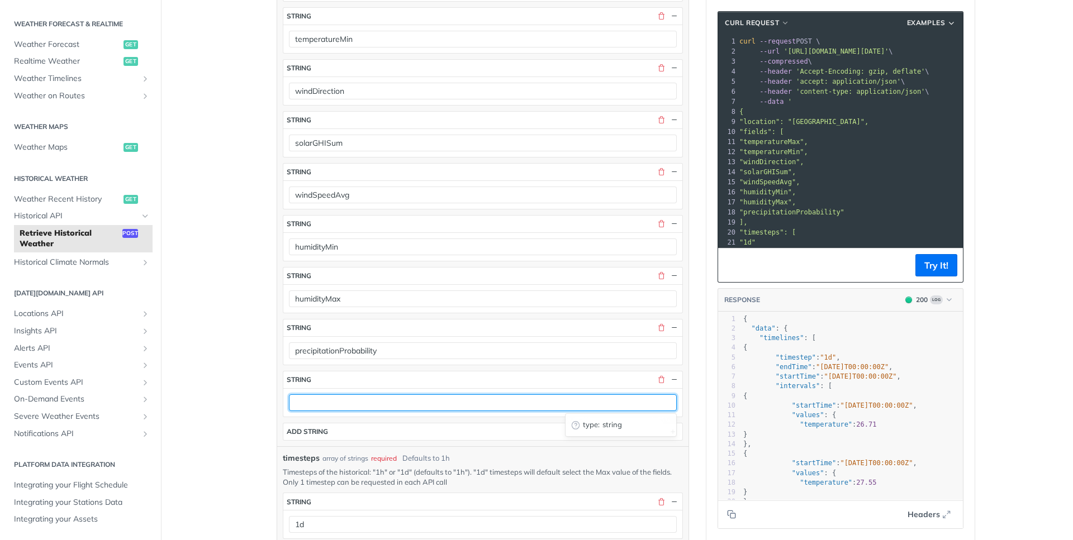
click at [404, 404] on input "text" at bounding box center [483, 402] width 388 height 17
paste input "evapotranspirationSum"
type input "evapotranspirationSum"
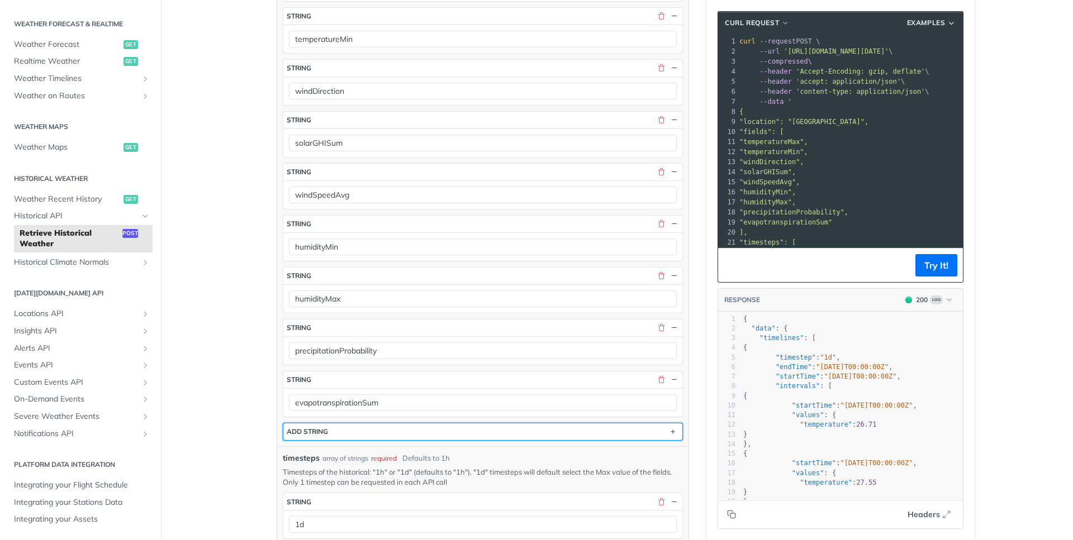
click at [386, 427] on button "ADD string" at bounding box center [482, 431] width 399 height 17
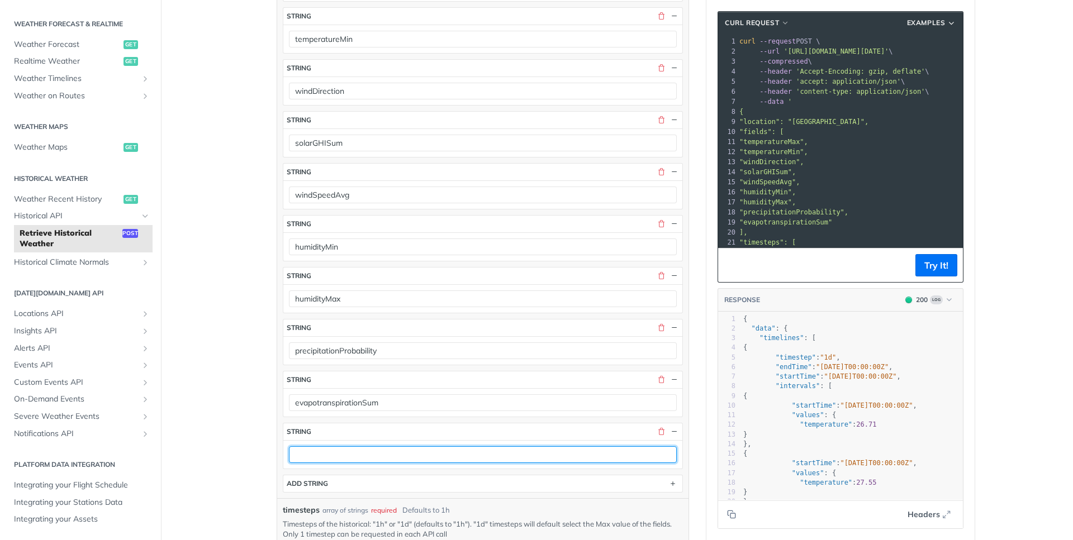
click at [398, 447] on input "text" at bounding box center [483, 454] width 388 height 17
paste input "rainAccumulationSum"
type input "rainAccumulationSum"
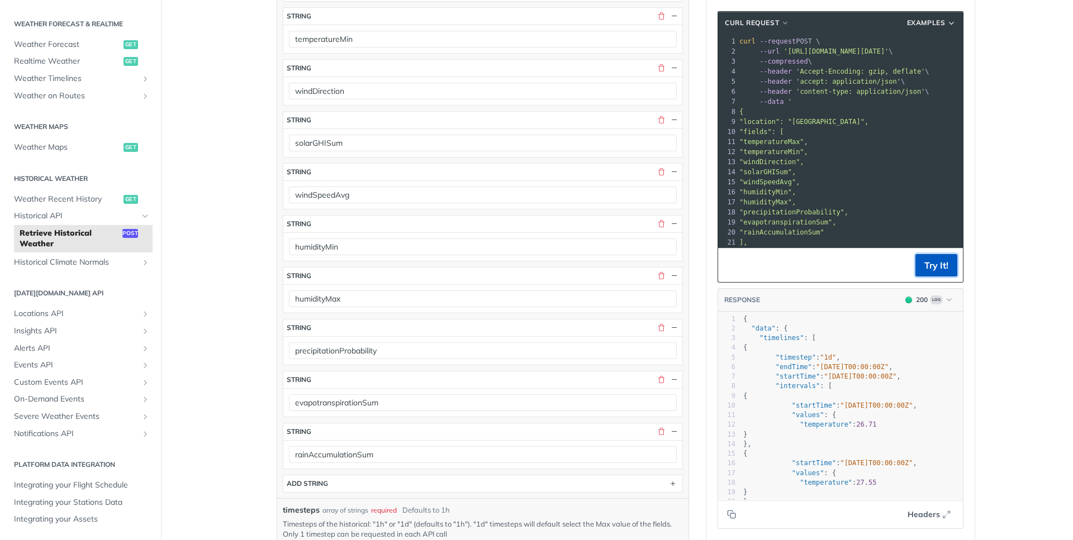
click at [946, 265] on button "Try It!" at bounding box center [936, 265] width 42 height 22
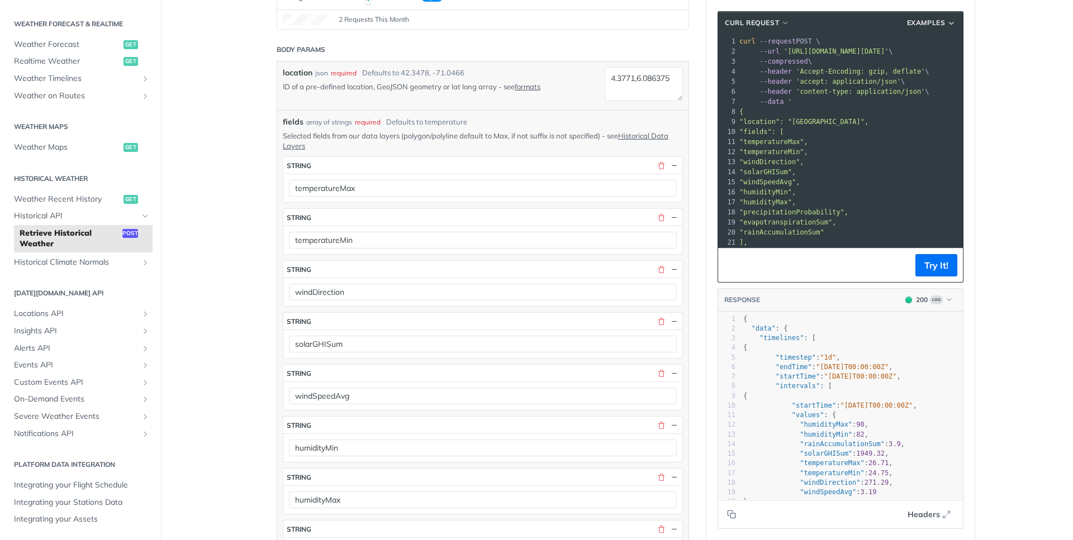
scroll to position [91, 0]
